Goal: Navigation & Orientation: Understand site structure

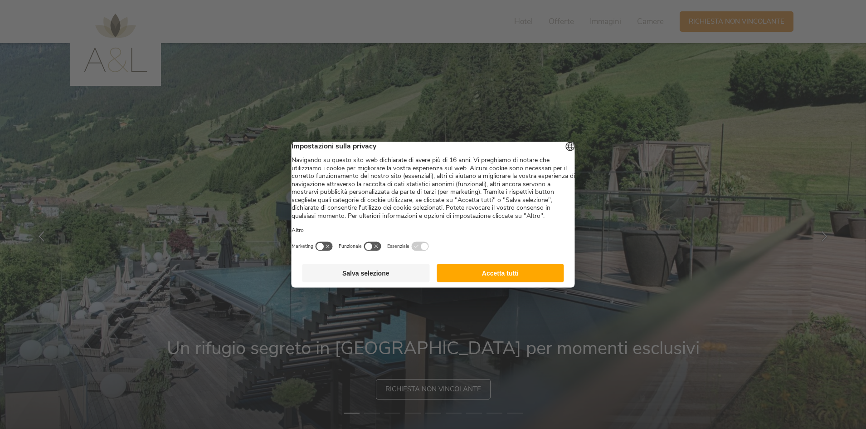
click at [521, 282] on button "Accetta tutti" at bounding box center [500, 273] width 127 height 18
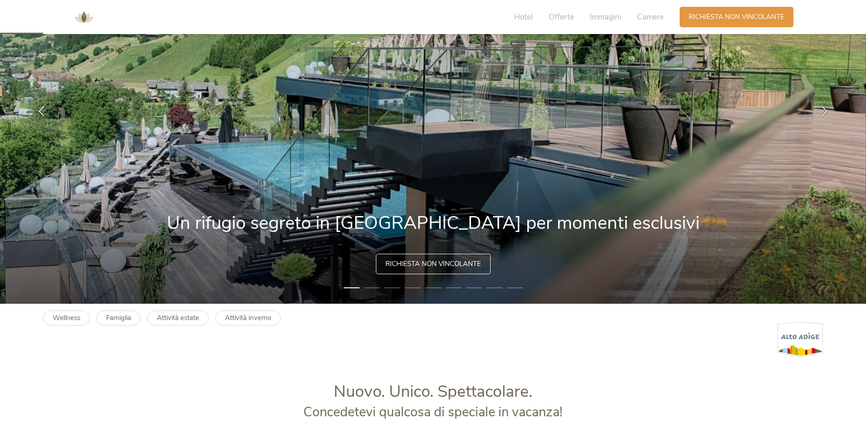
scroll to position [91, 0]
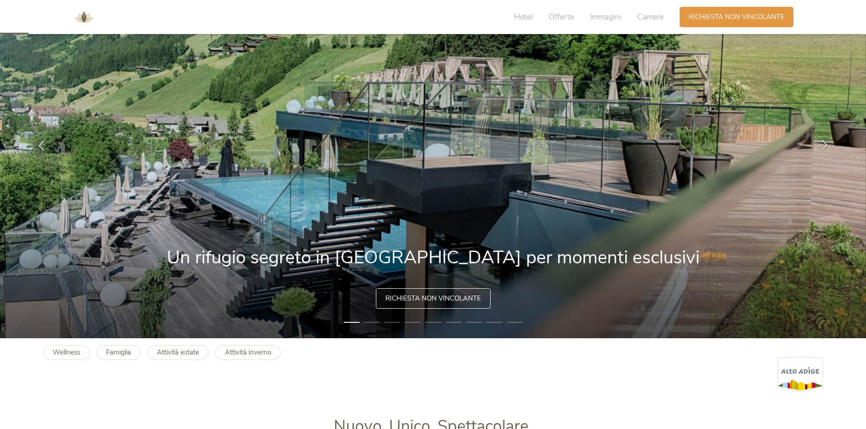
click at [825, 145] on icon at bounding box center [825, 144] width 10 height 10
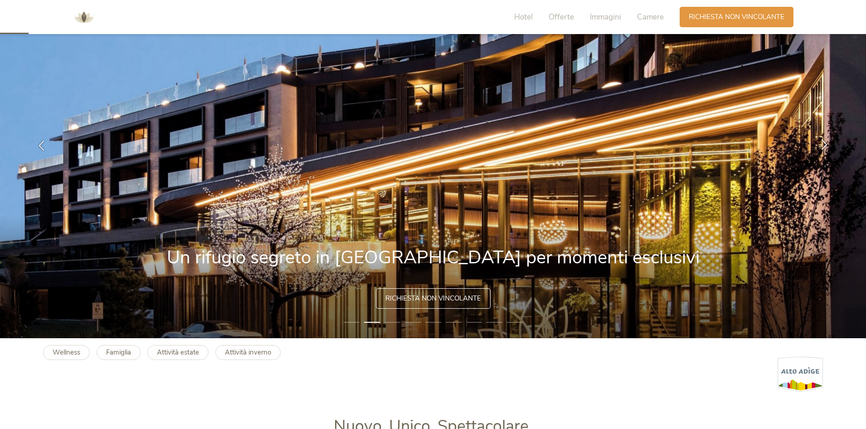
click at [825, 145] on icon at bounding box center [825, 144] width 10 height 10
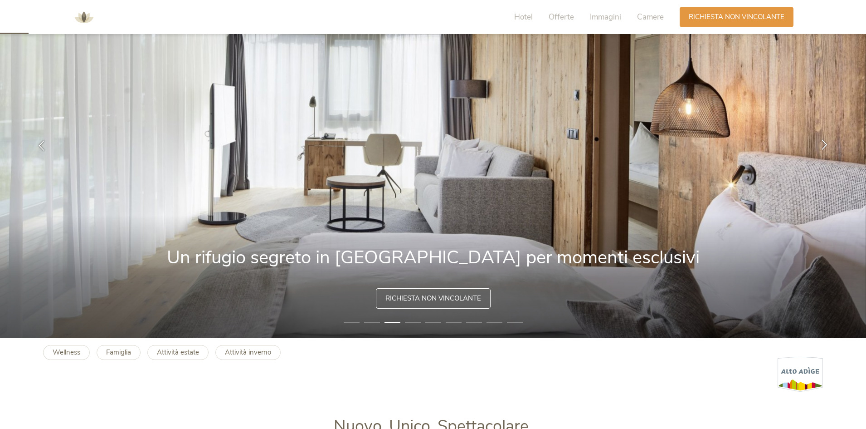
click at [825, 145] on icon at bounding box center [825, 144] width 10 height 10
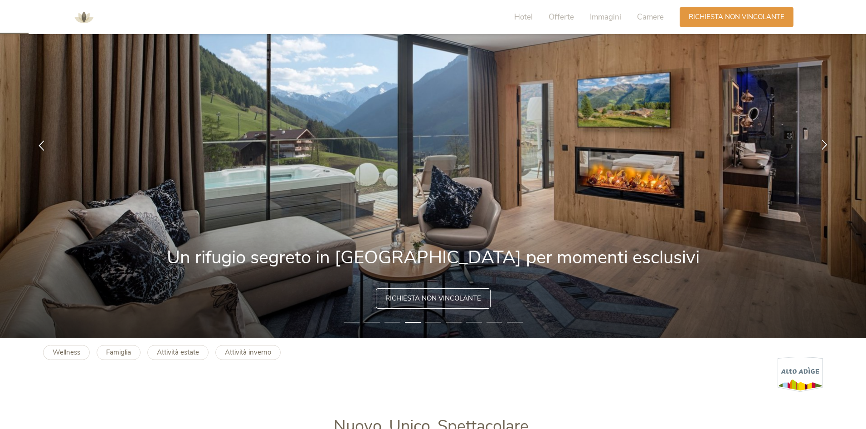
click at [827, 144] on icon at bounding box center [825, 144] width 10 height 10
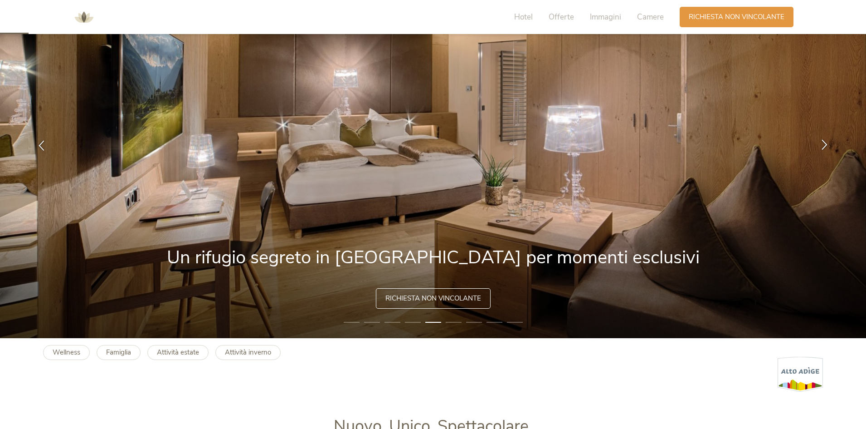
click at [827, 144] on icon at bounding box center [825, 144] width 10 height 10
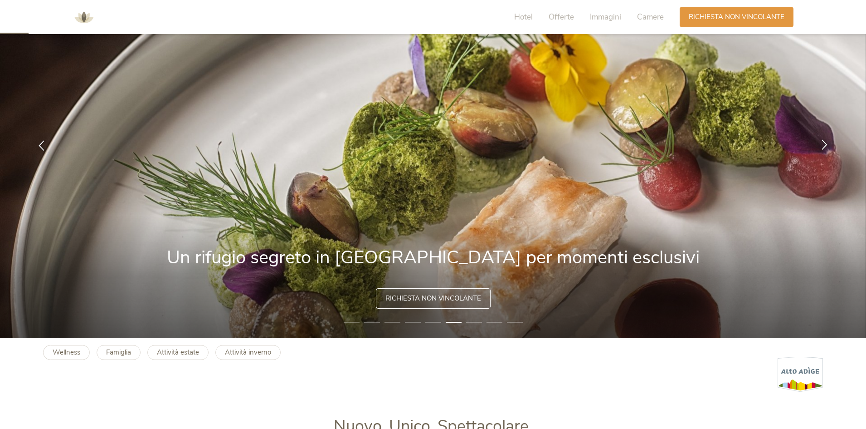
click at [826, 144] on icon at bounding box center [825, 144] width 10 height 10
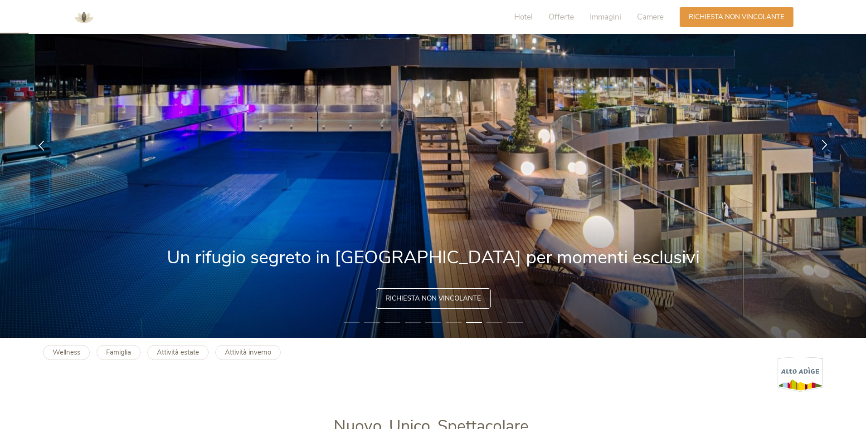
click at [824, 149] on icon at bounding box center [825, 144] width 10 height 10
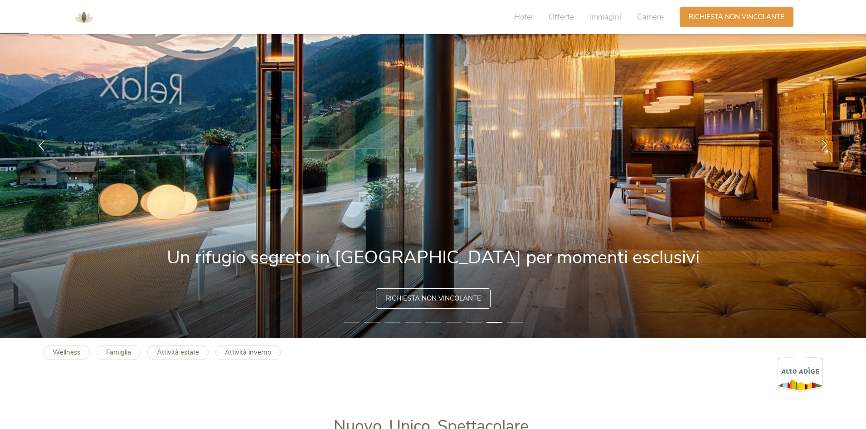
click at [824, 149] on icon at bounding box center [825, 144] width 10 height 10
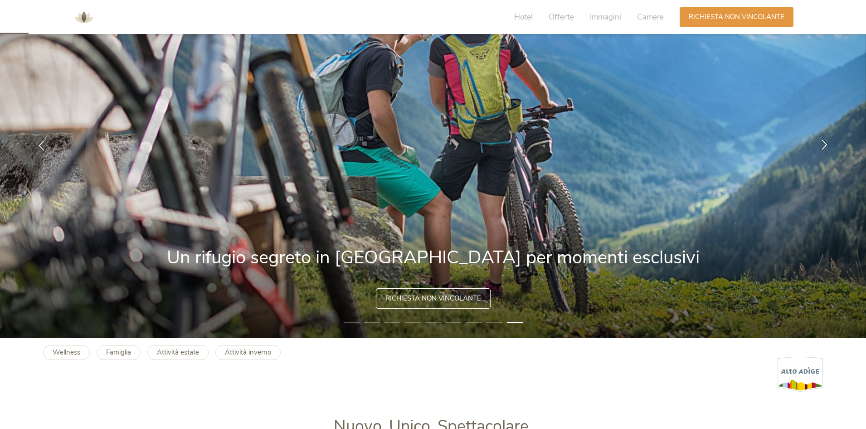
click at [824, 149] on icon at bounding box center [825, 144] width 10 height 10
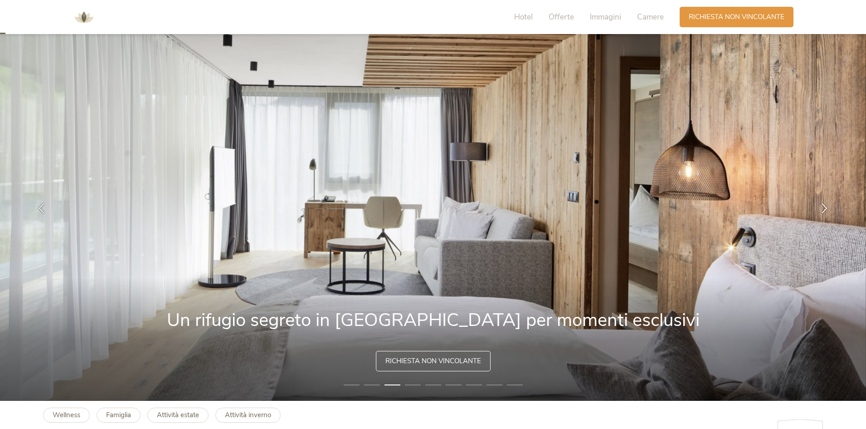
scroll to position [0, 0]
